Goal: Task Accomplishment & Management: Manage account settings

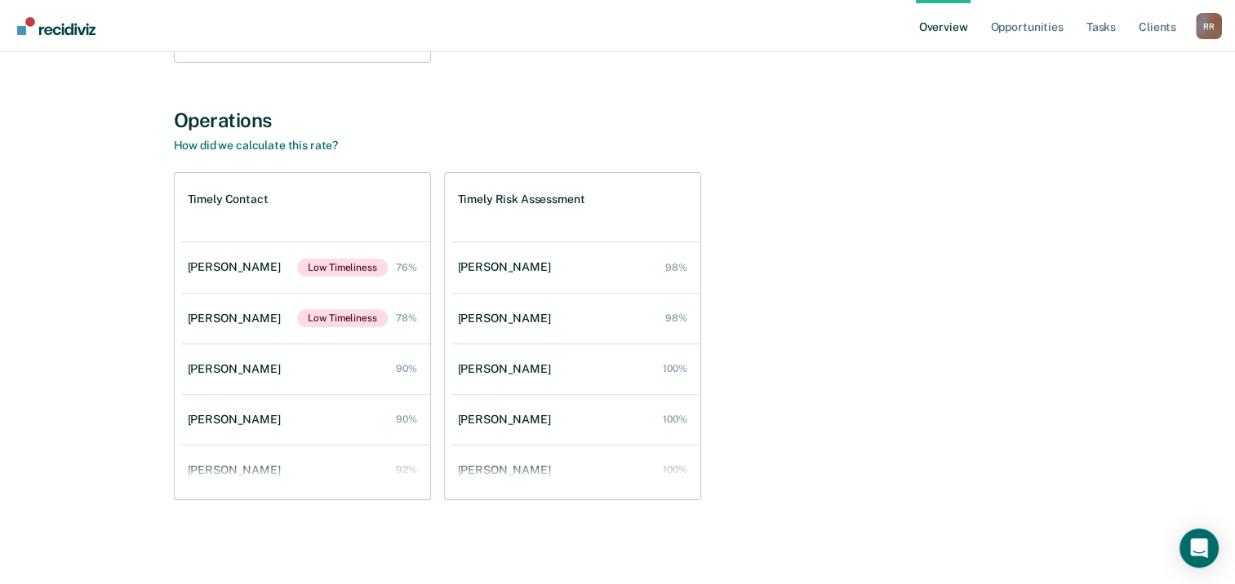
click at [875, 344] on div "Timely Contact [PERSON_NAME] Low Timeliness 76% [PERSON_NAME] Low Timeliness 78…" at bounding box center [618, 336] width 888 height 328
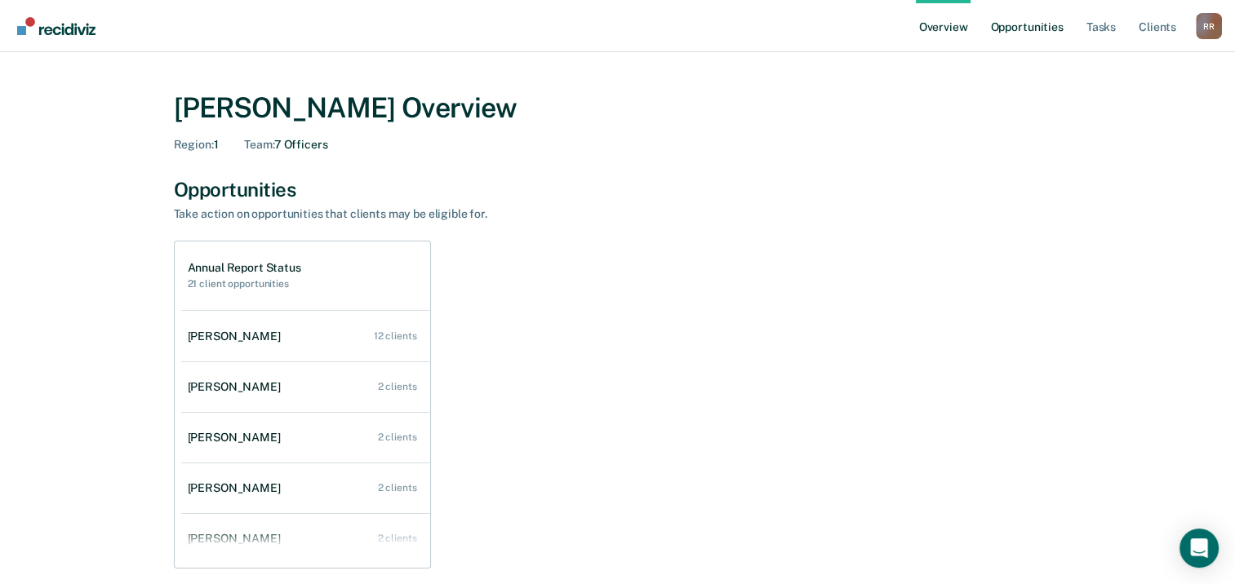
click at [1038, 29] on link "Opportunities" at bounding box center [1026, 26] width 79 height 52
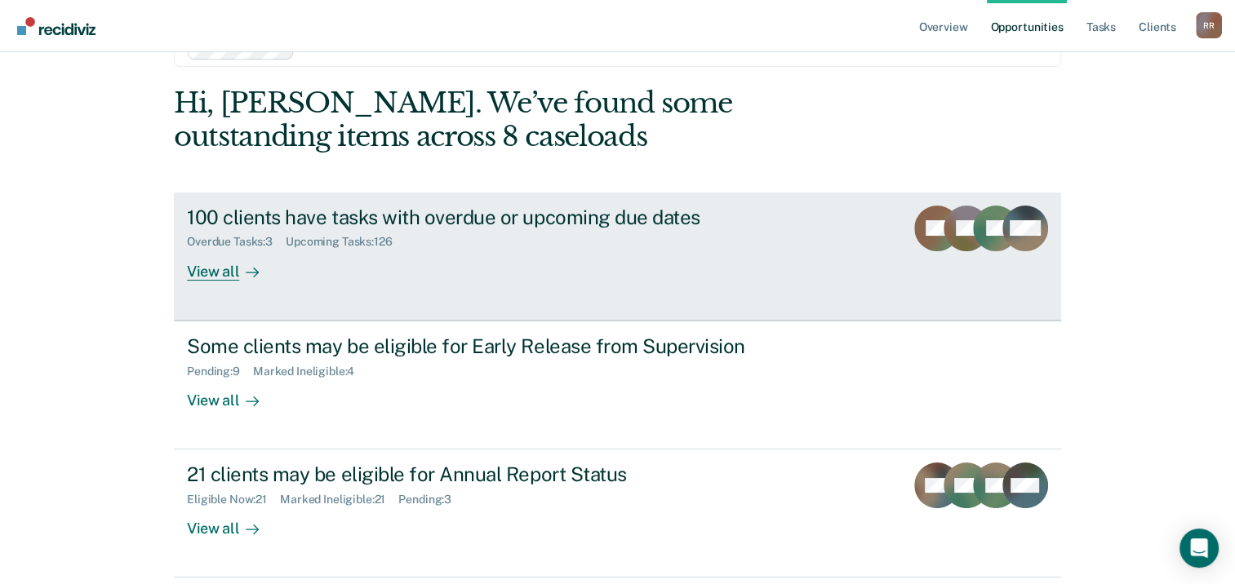
scroll to position [140, 0]
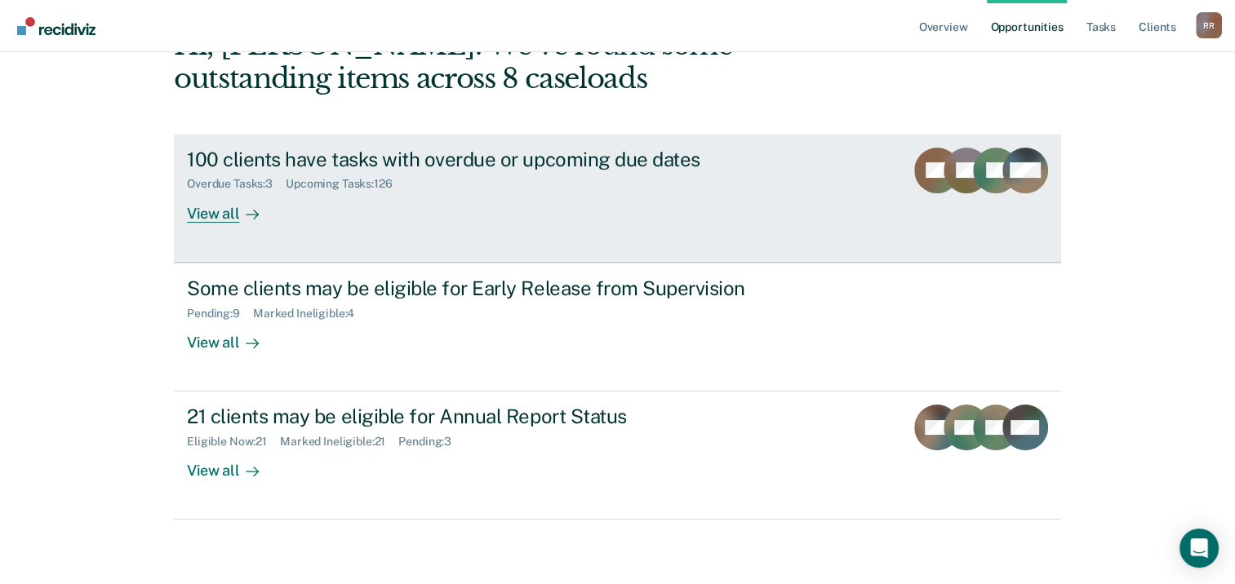
click at [219, 211] on div "View all" at bounding box center [232, 207] width 91 height 32
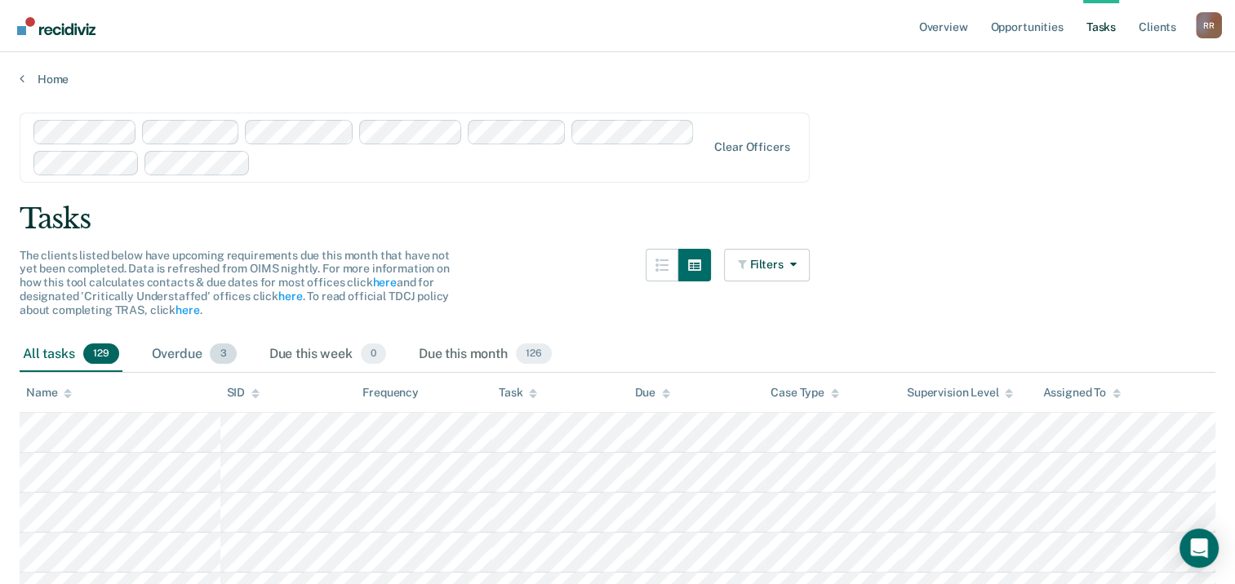
click at [184, 346] on div "Overdue 3" at bounding box center [194, 355] width 91 height 36
